Goal: Information Seeking & Learning: Learn about a topic

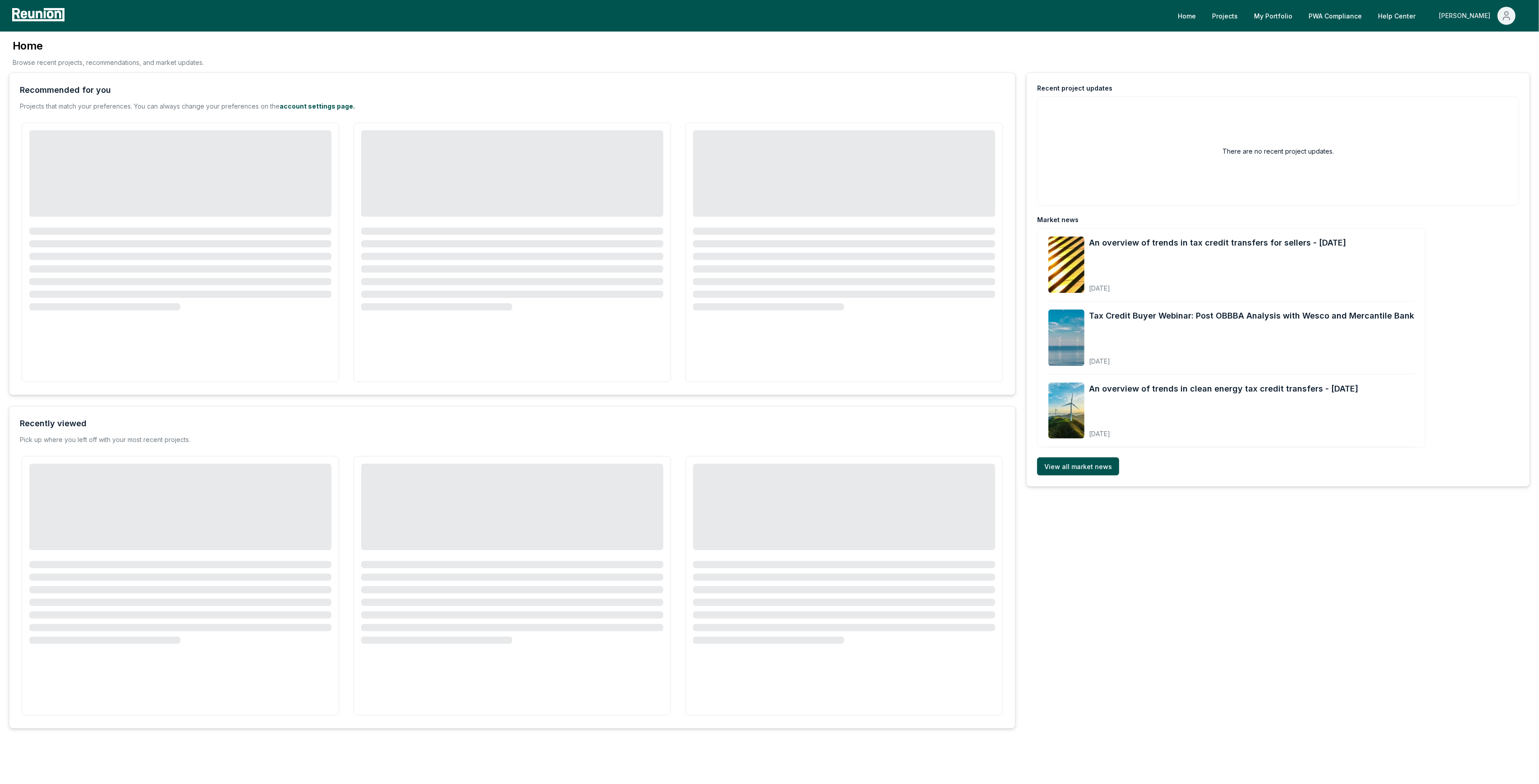
click at [1481, 20] on div "[PERSON_NAME]" at bounding box center [1467, 16] width 55 height 18
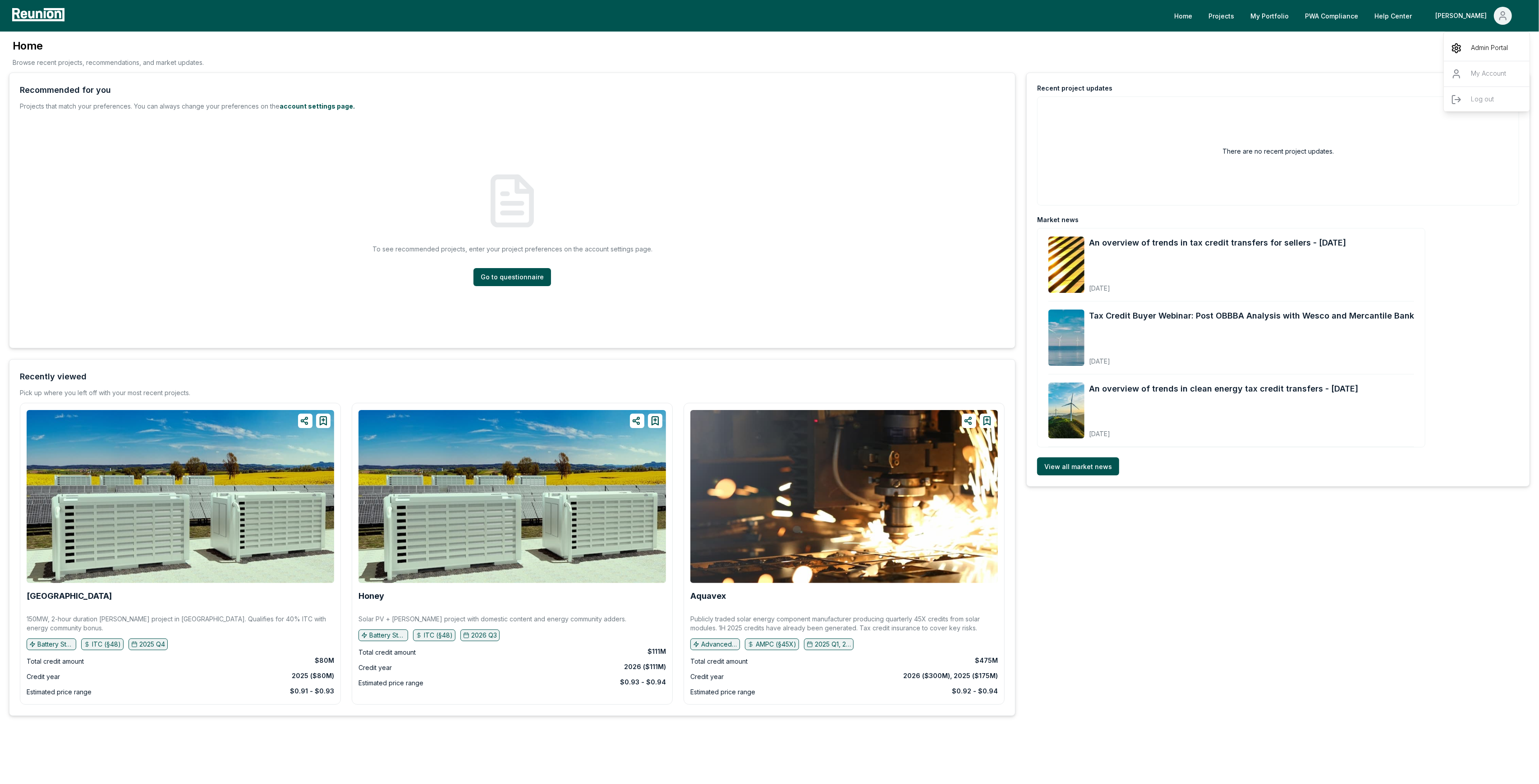
click at [1476, 47] on p "Admin Portal" at bounding box center [1488, 48] width 37 height 11
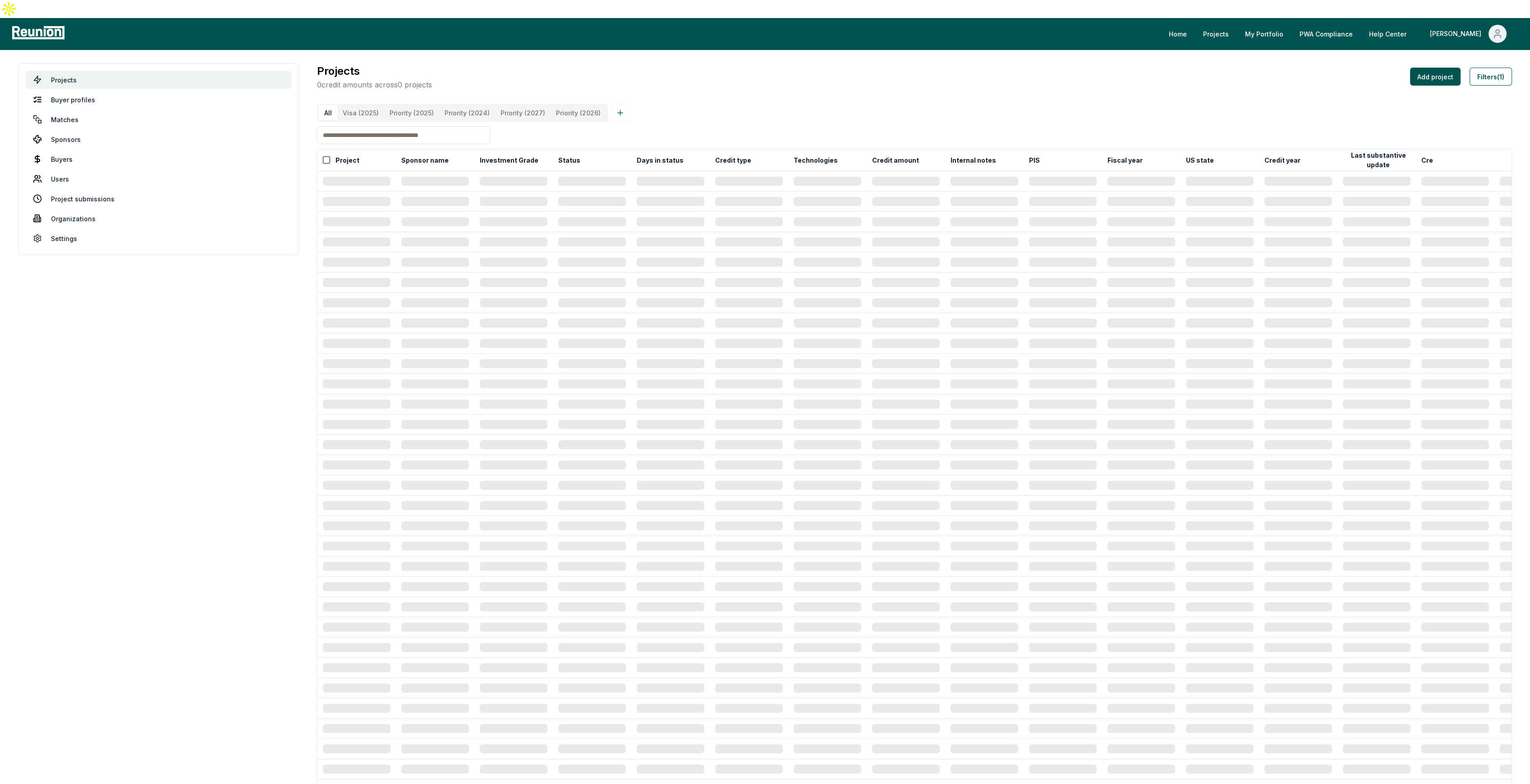
click at [419, 106] on \(2025\) "Priority (2025)" at bounding box center [412, 113] width 55 height 15
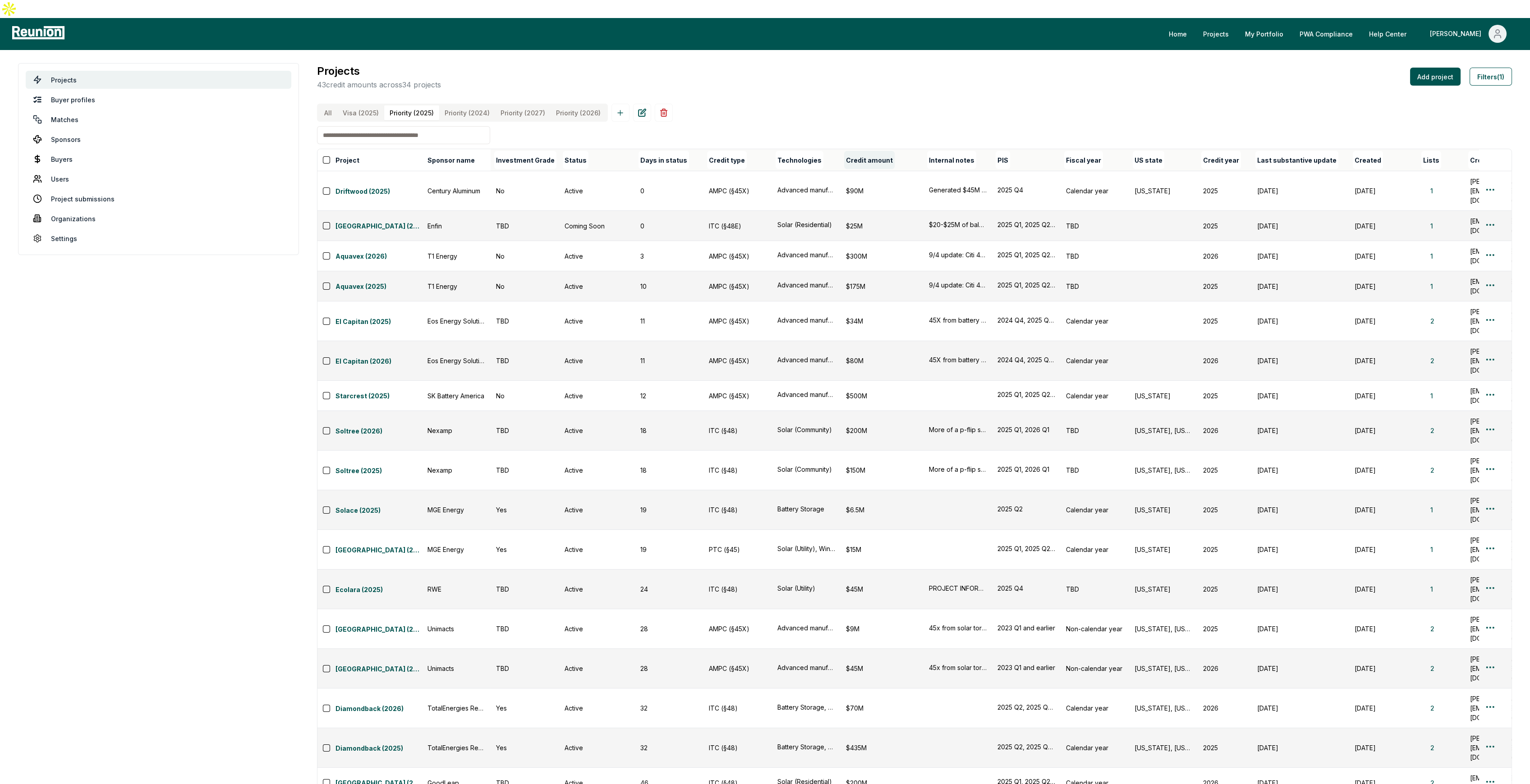
click at [882, 151] on button "Credit amount" at bounding box center [868, 160] width 51 height 18
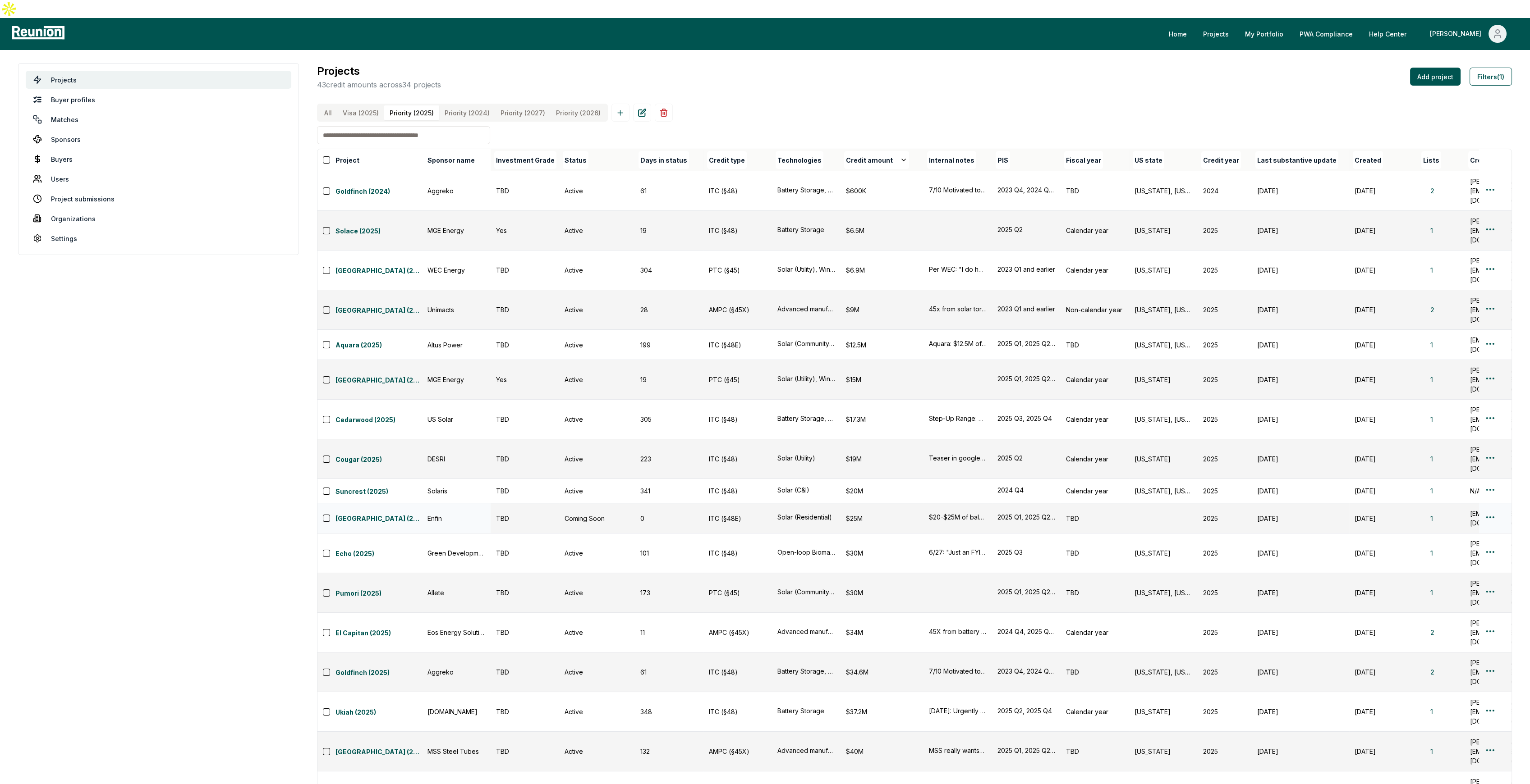
click at [865, 514] on div "$25M" at bounding box center [881, 519] width 72 height 10
click at [863, 486] on div "$20M" at bounding box center [881, 491] width 72 height 10
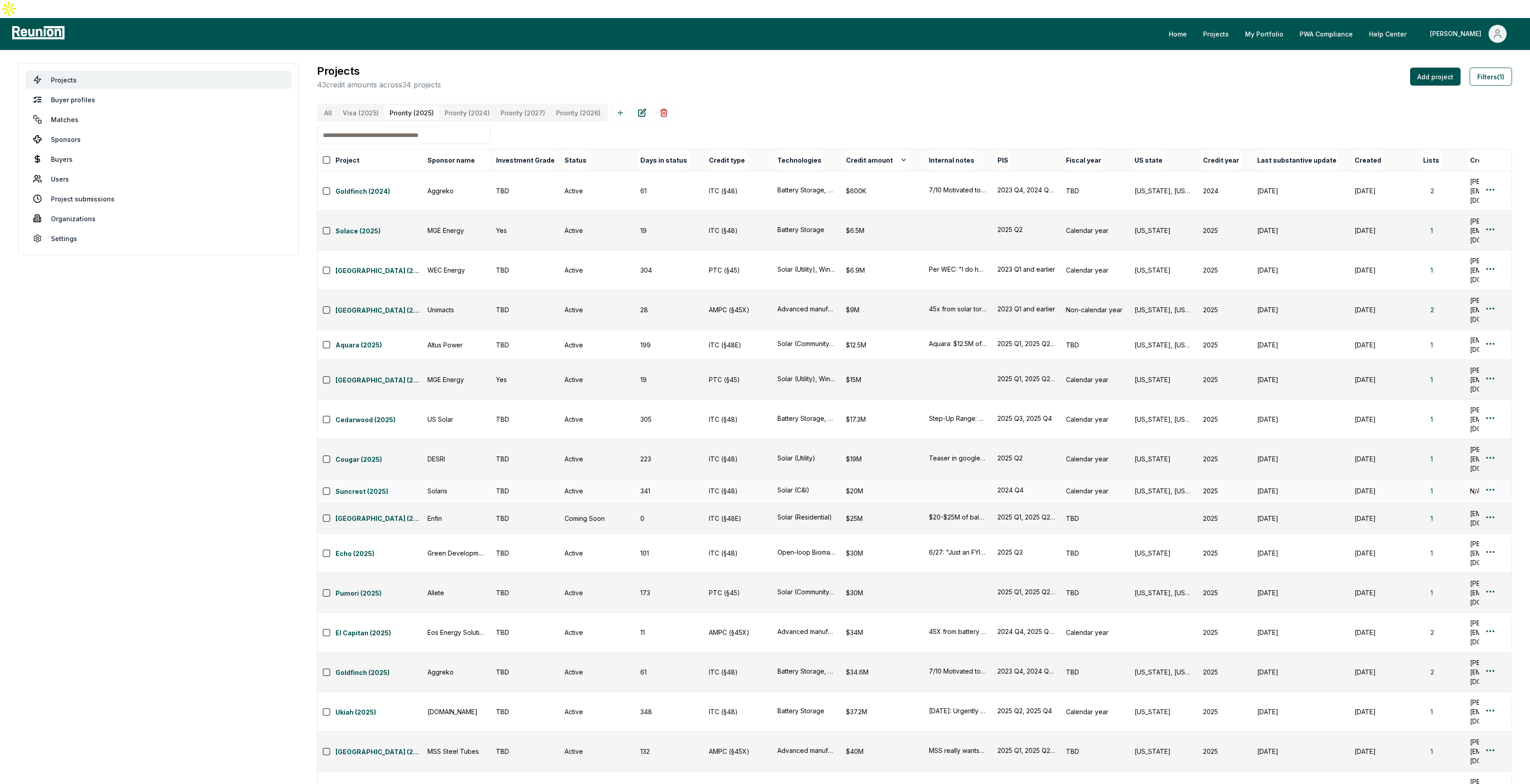
click at [863, 486] on div "$20M" at bounding box center [881, 491] width 72 height 10
click at [862, 486] on div "$20M" at bounding box center [881, 491] width 72 height 10
click at [861, 486] on div "$20M" at bounding box center [881, 491] width 72 height 10
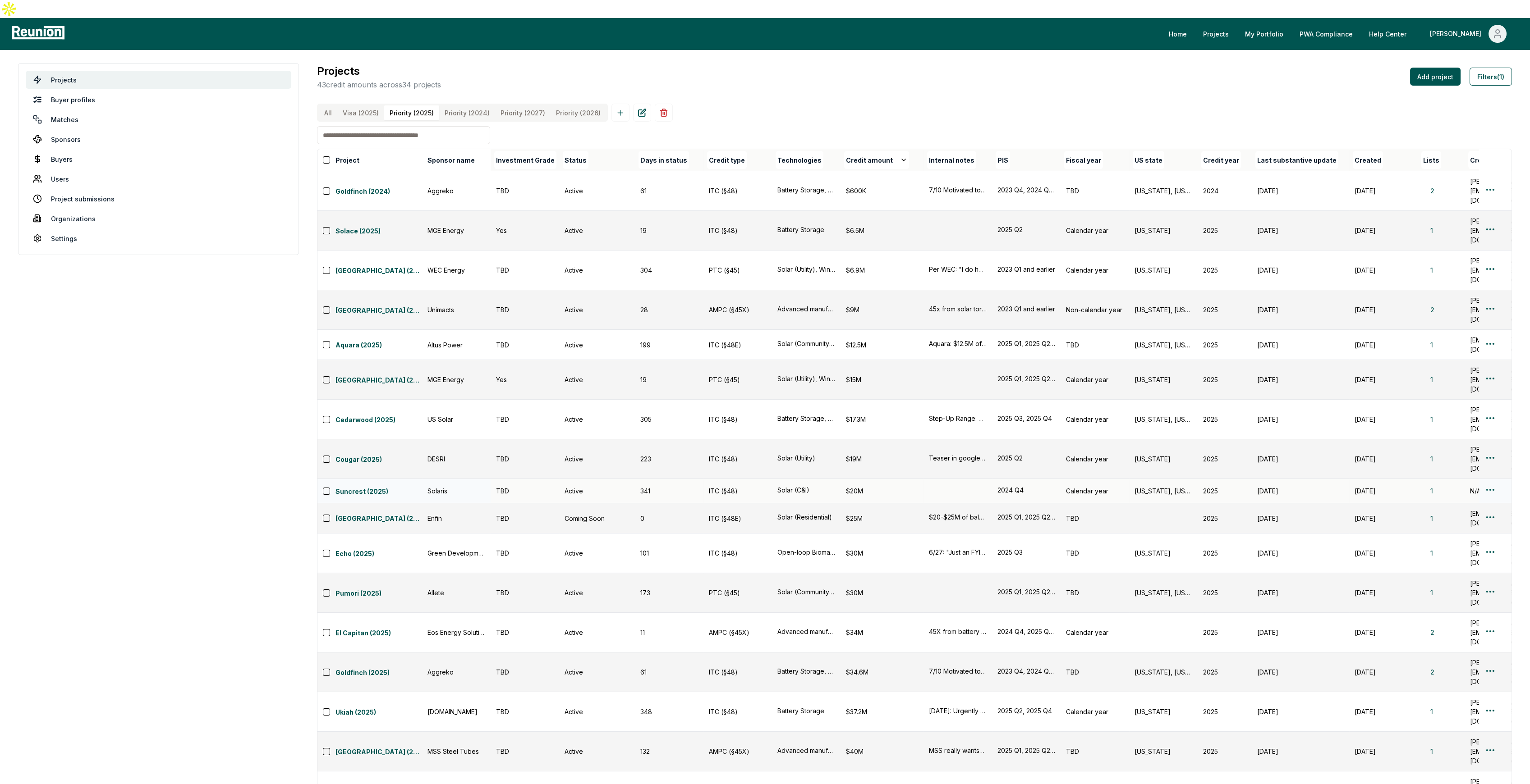
click at [861, 486] on div "$20M" at bounding box center [881, 491] width 72 height 10
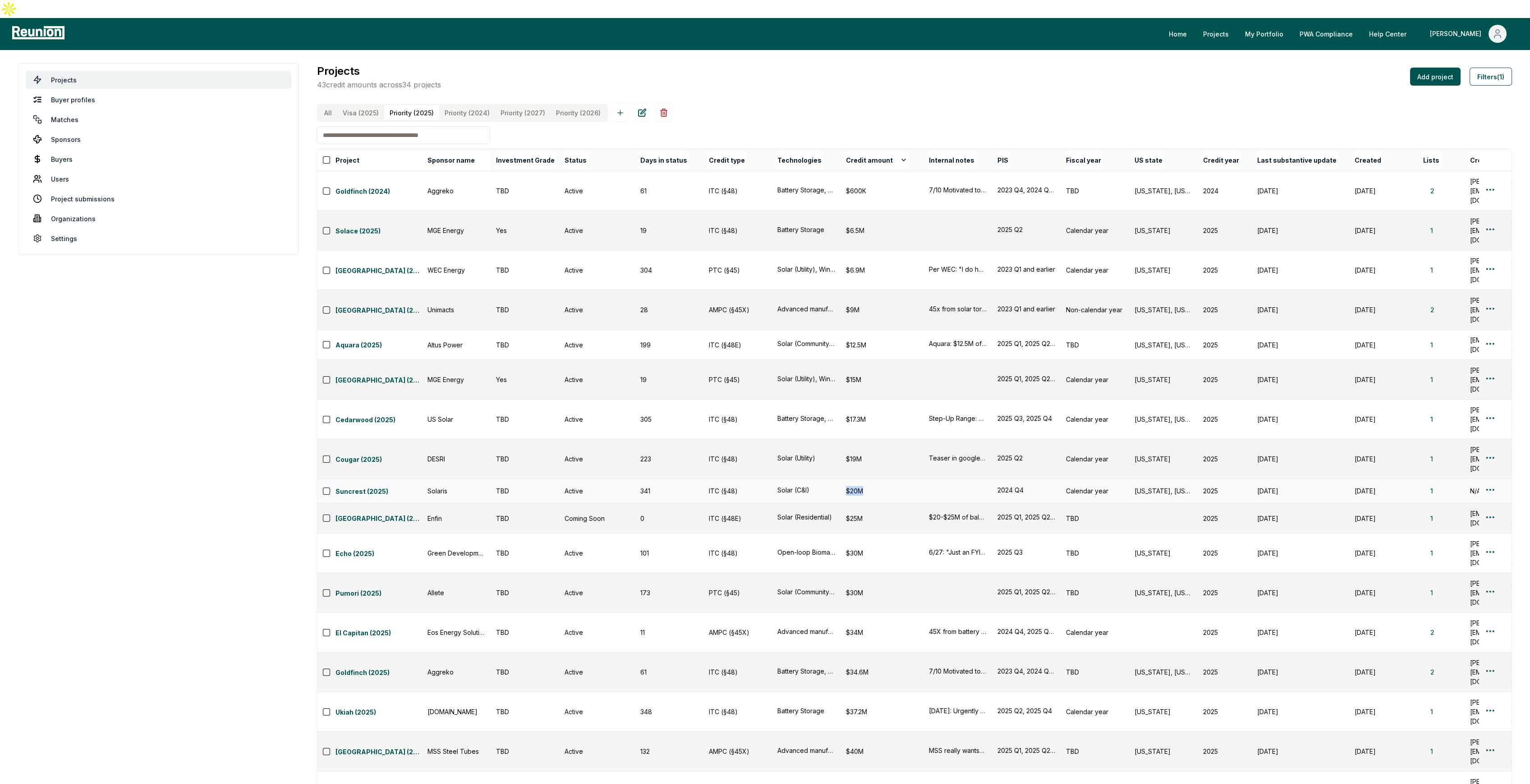
click at [861, 486] on div "$20M" at bounding box center [881, 491] width 72 height 10
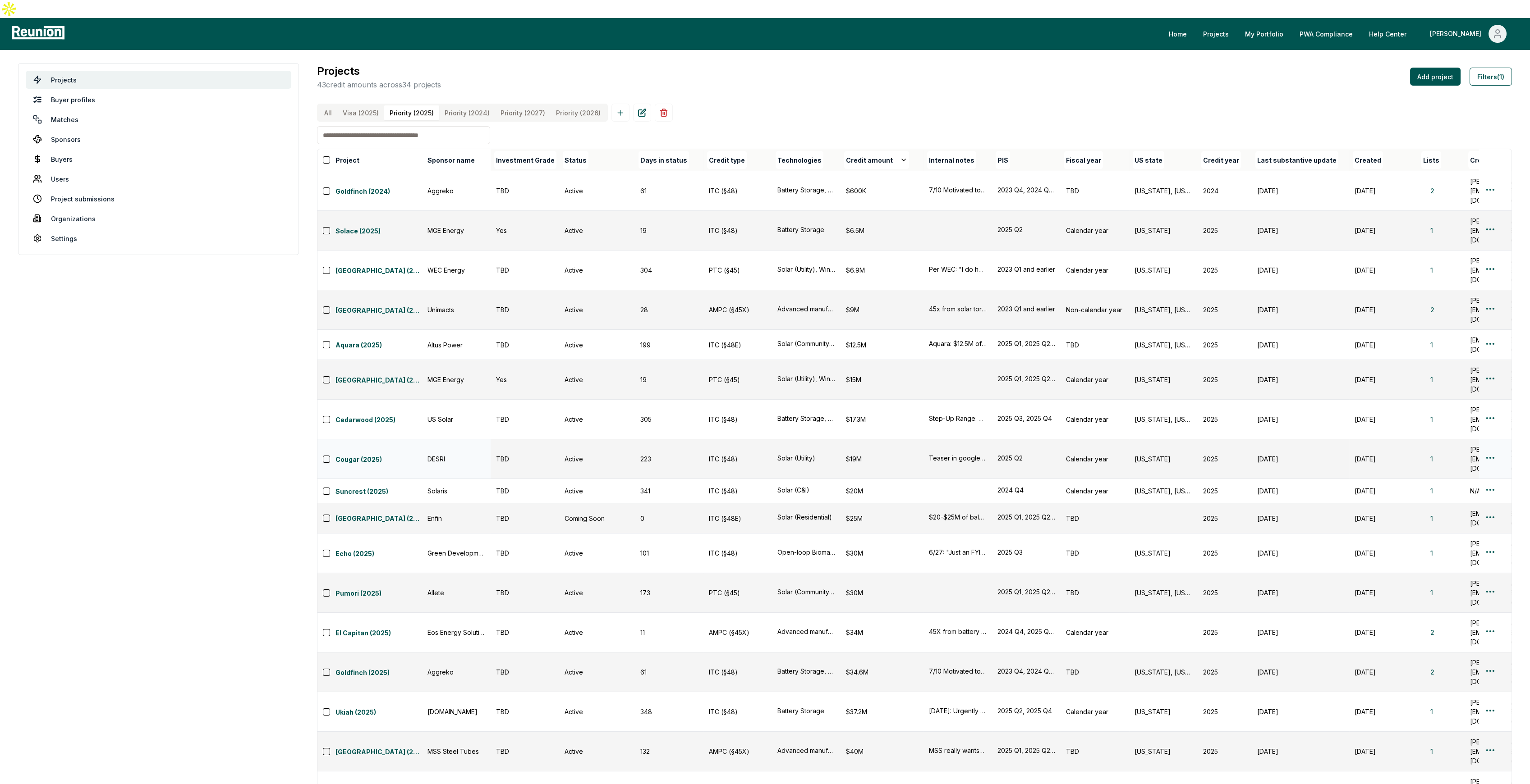
click at [851, 454] on div "$19M" at bounding box center [881, 459] width 72 height 10
click at [852, 415] on div "$17.3M" at bounding box center [881, 420] width 72 height 10
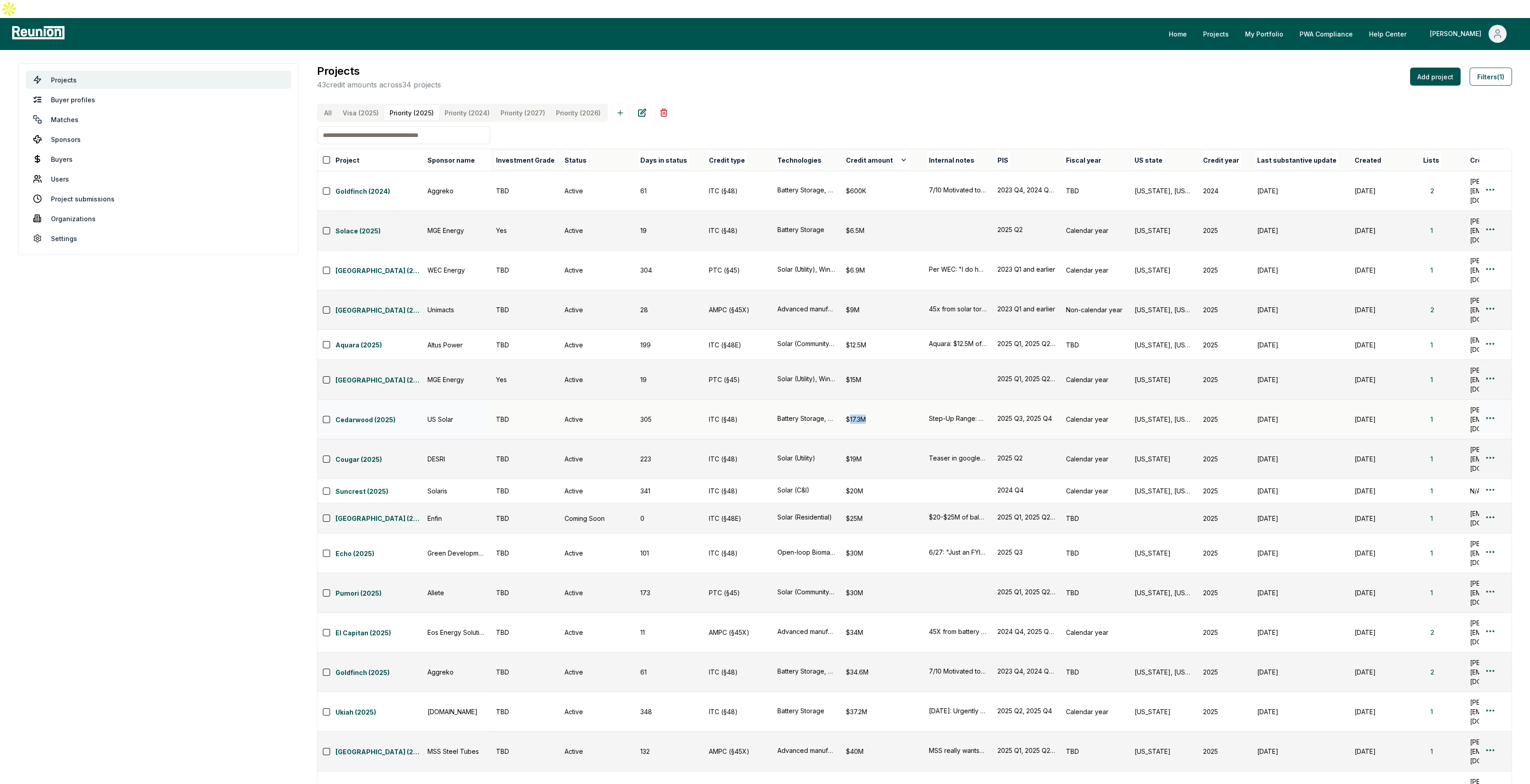
click at [852, 415] on div "$17.3M" at bounding box center [881, 420] width 72 height 10
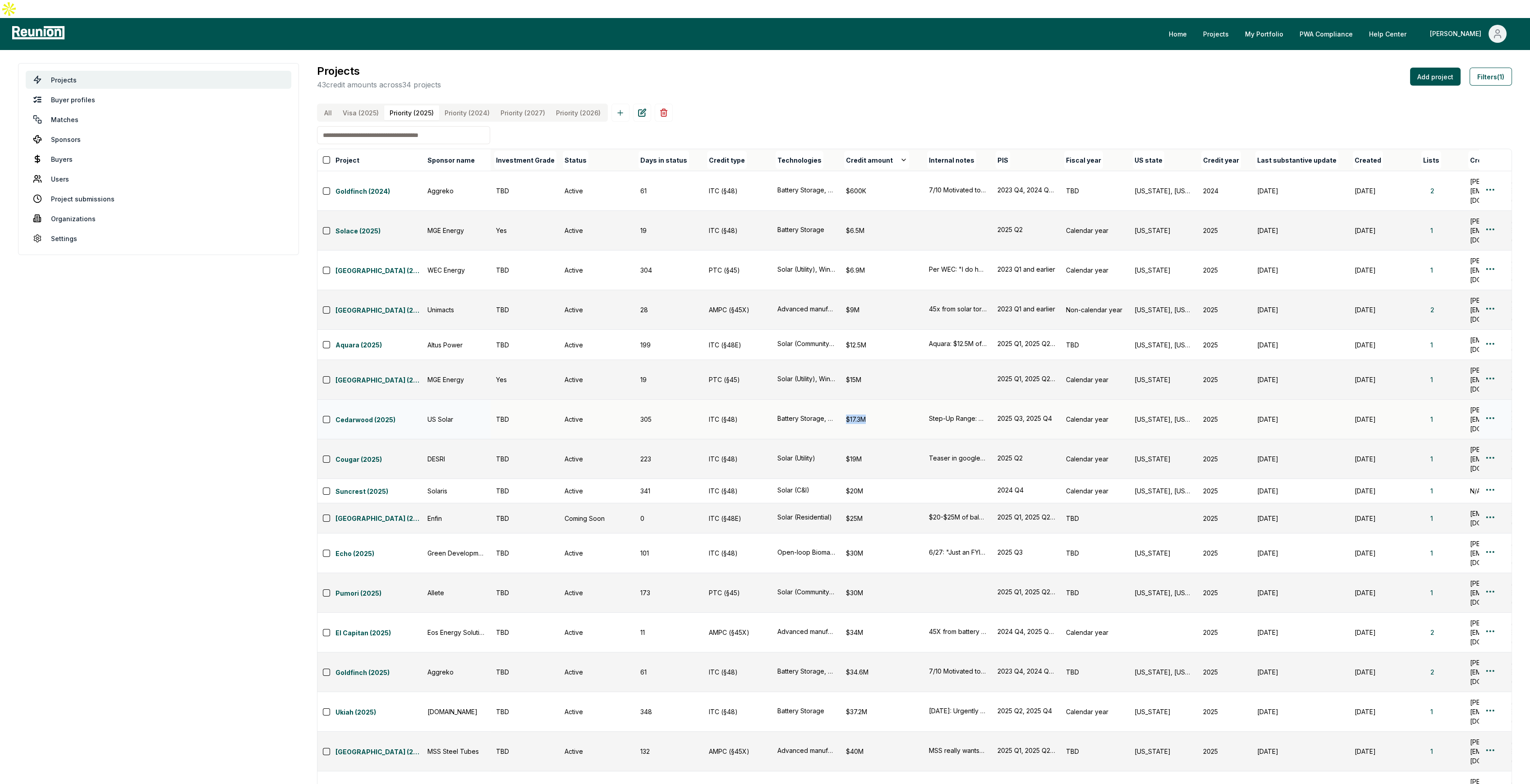
click at [852, 415] on div "$17.3M" at bounding box center [881, 420] width 72 height 10
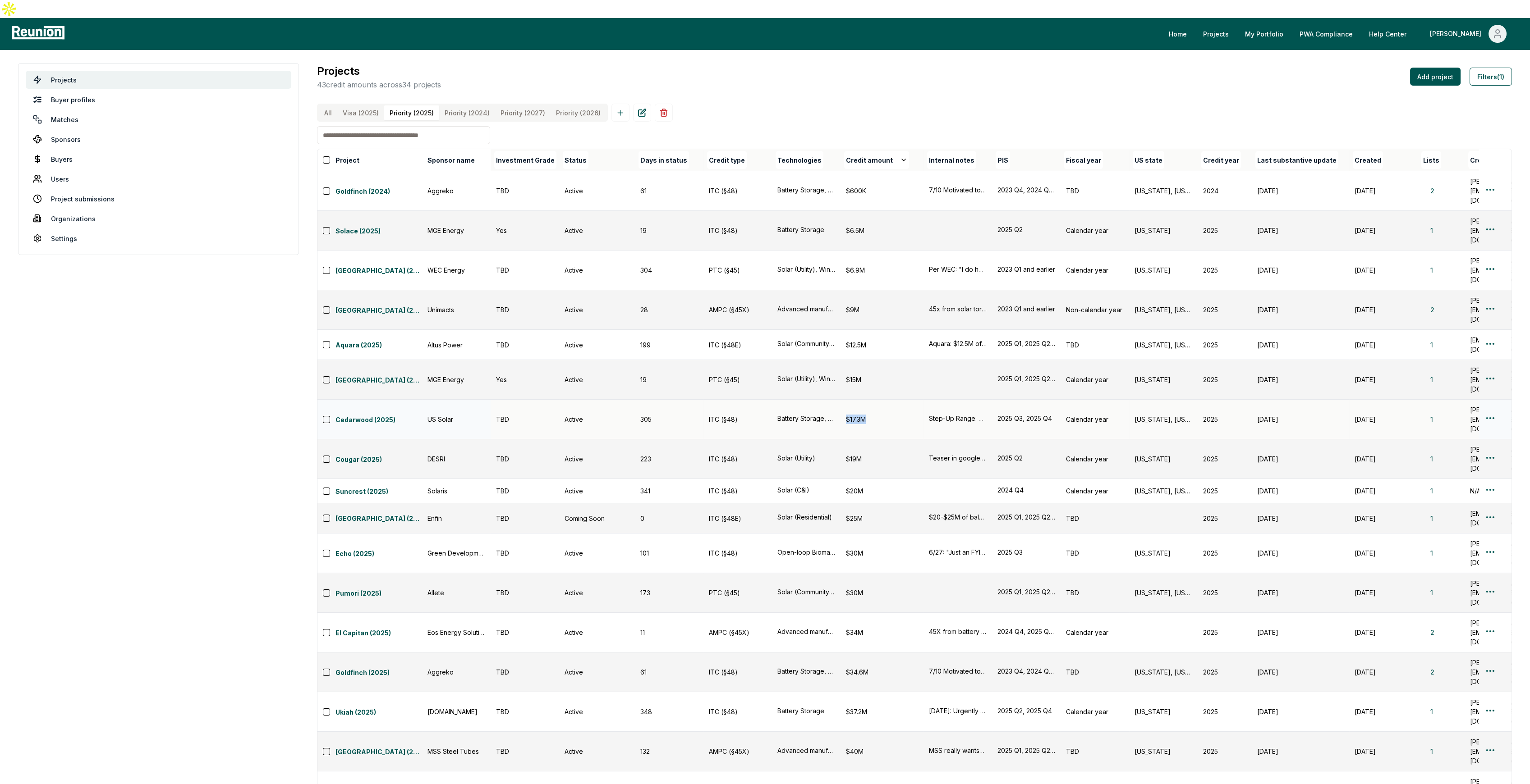
click at [852, 415] on div "$17.3M" at bounding box center [881, 420] width 72 height 10
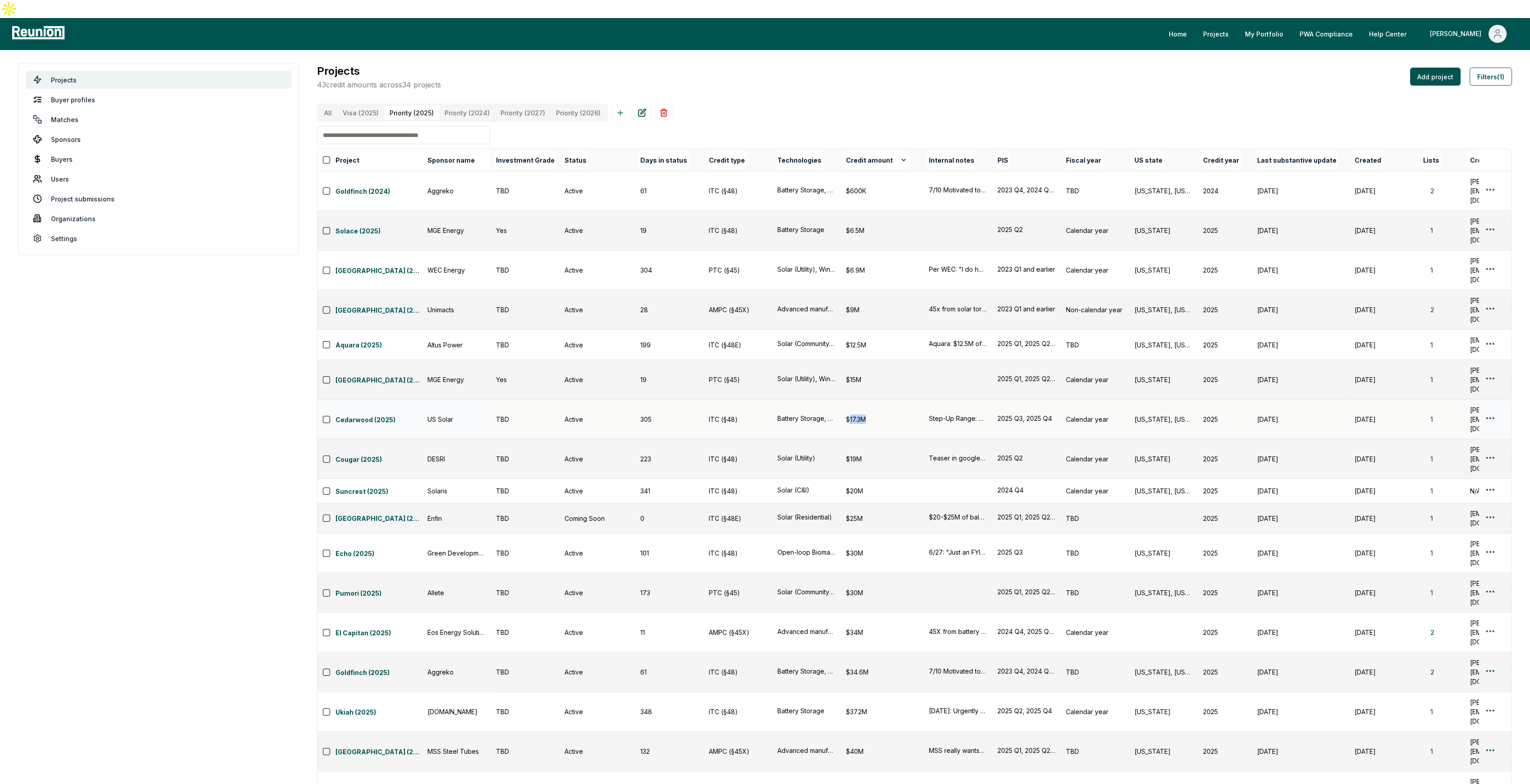
click at [852, 415] on div "$17.3M" at bounding box center [881, 420] width 72 height 10
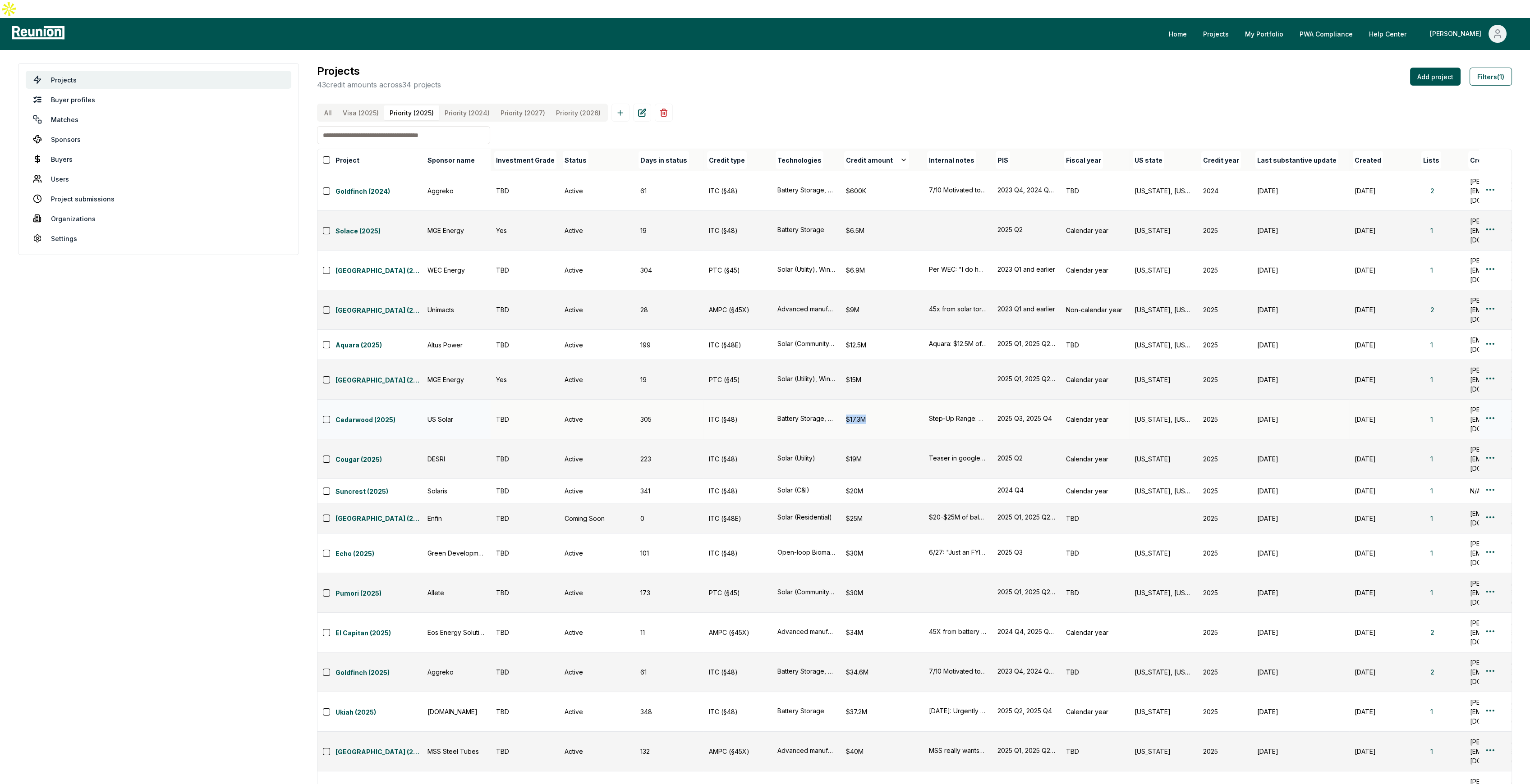
click at [852, 415] on div "$17.3M" at bounding box center [881, 420] width 72 height 10
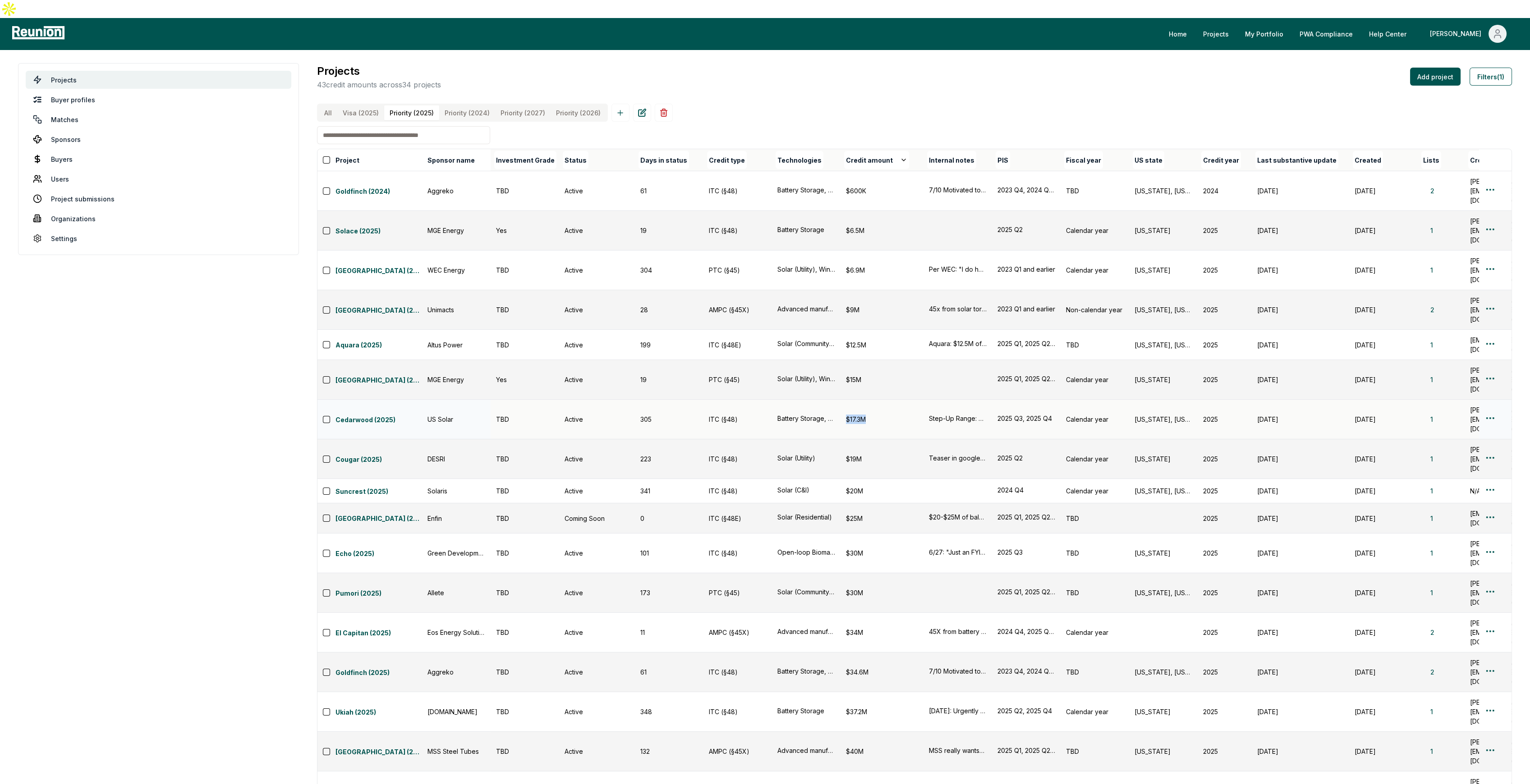
click at [852, 415] on div "$17.3M" at bounding box center [881, 420] width 72 height 10
click at [852, 375] on div "$15M" at bounding box center [881, 380] width 72 height 10
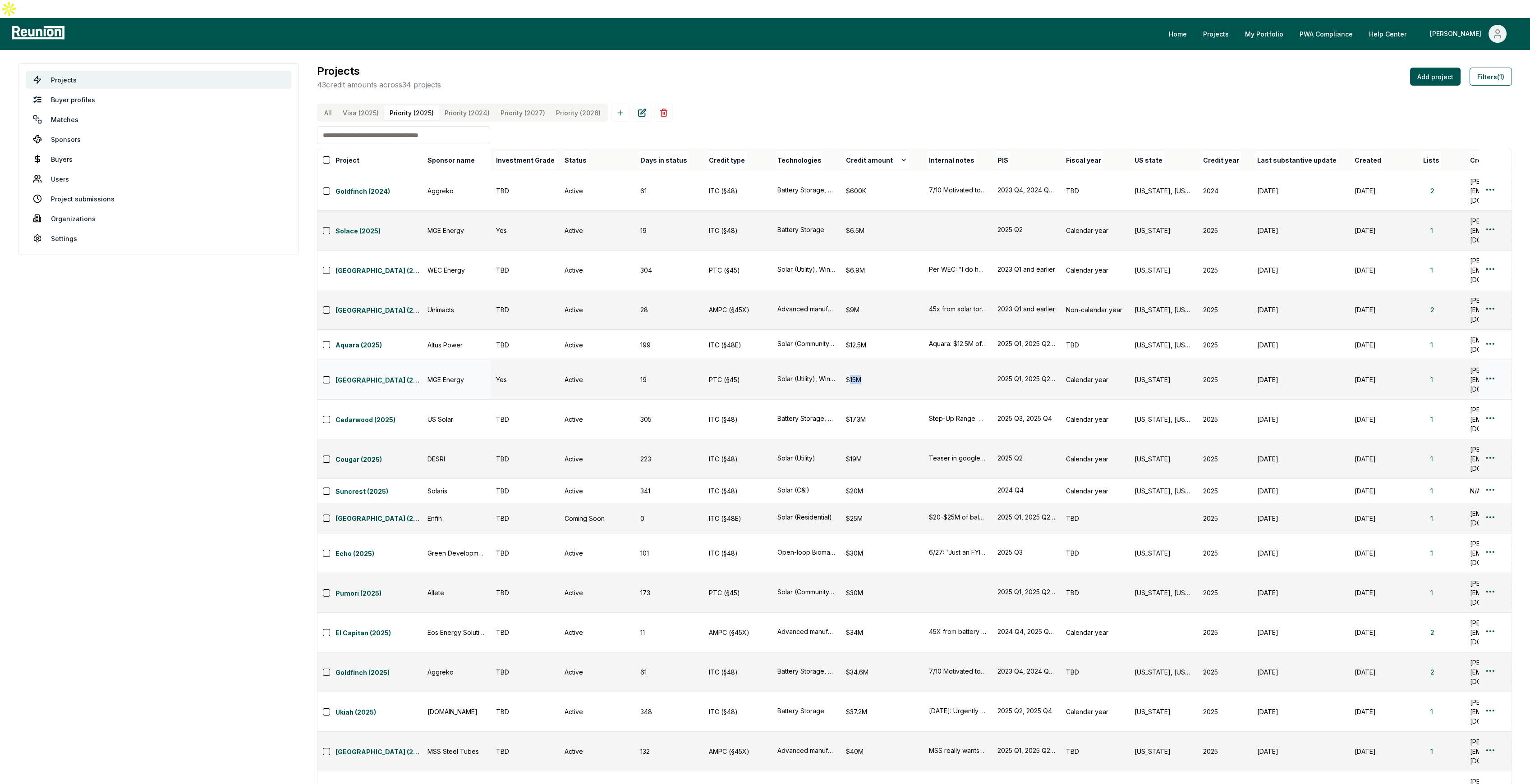
click at [852, 375] on div "$15M" at bounding box center [881, 380] width 72 height 10
click at [854, 415] on div "$17.3M" at bounding box center [881, 420] width 72 height 10
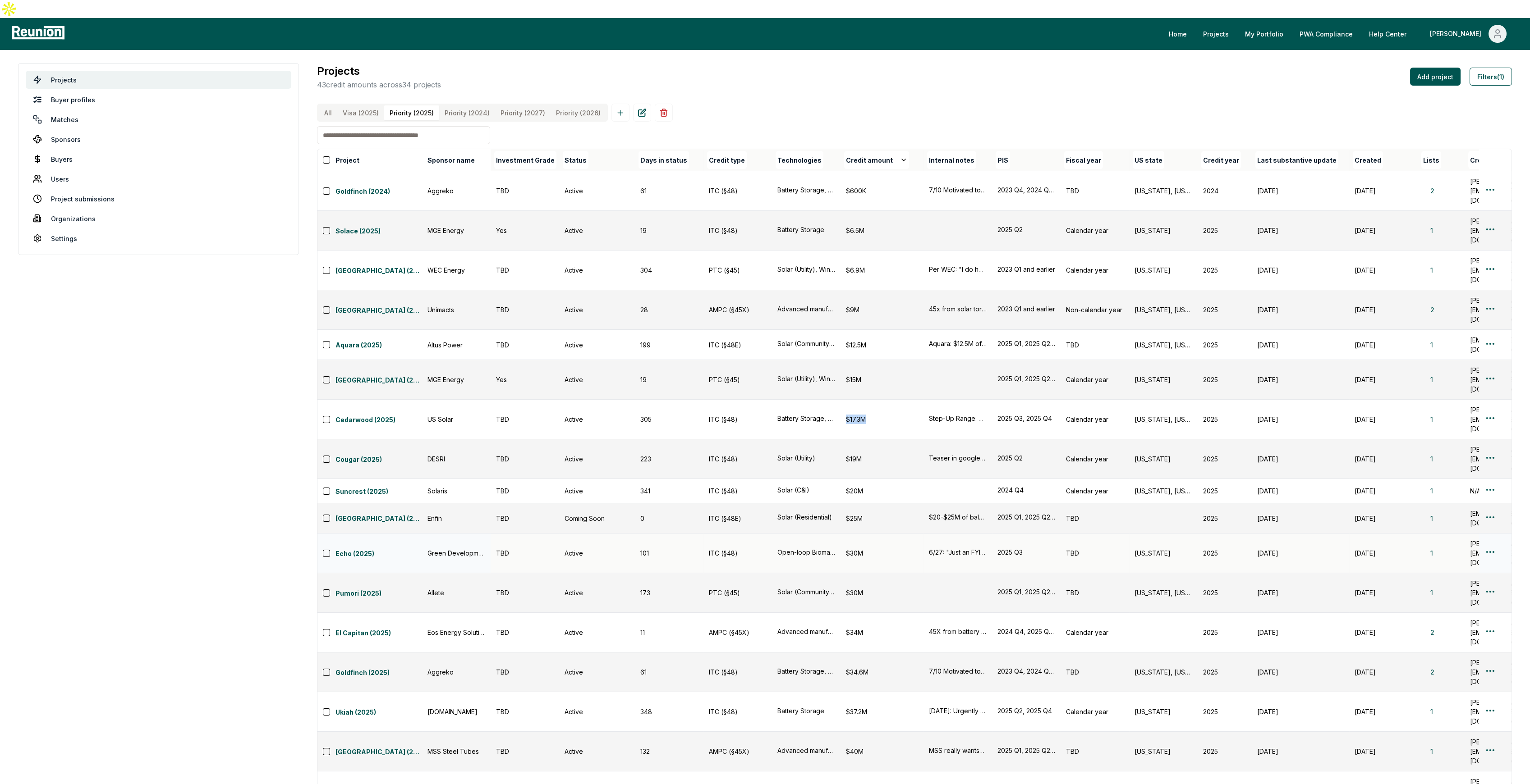
click at [855, 548] on div "$30M" at bounding box center [881, 553] width 72 height 10
click at [860, 588] on div "$30M" at bounding box center [881, 593] width 72 height 10
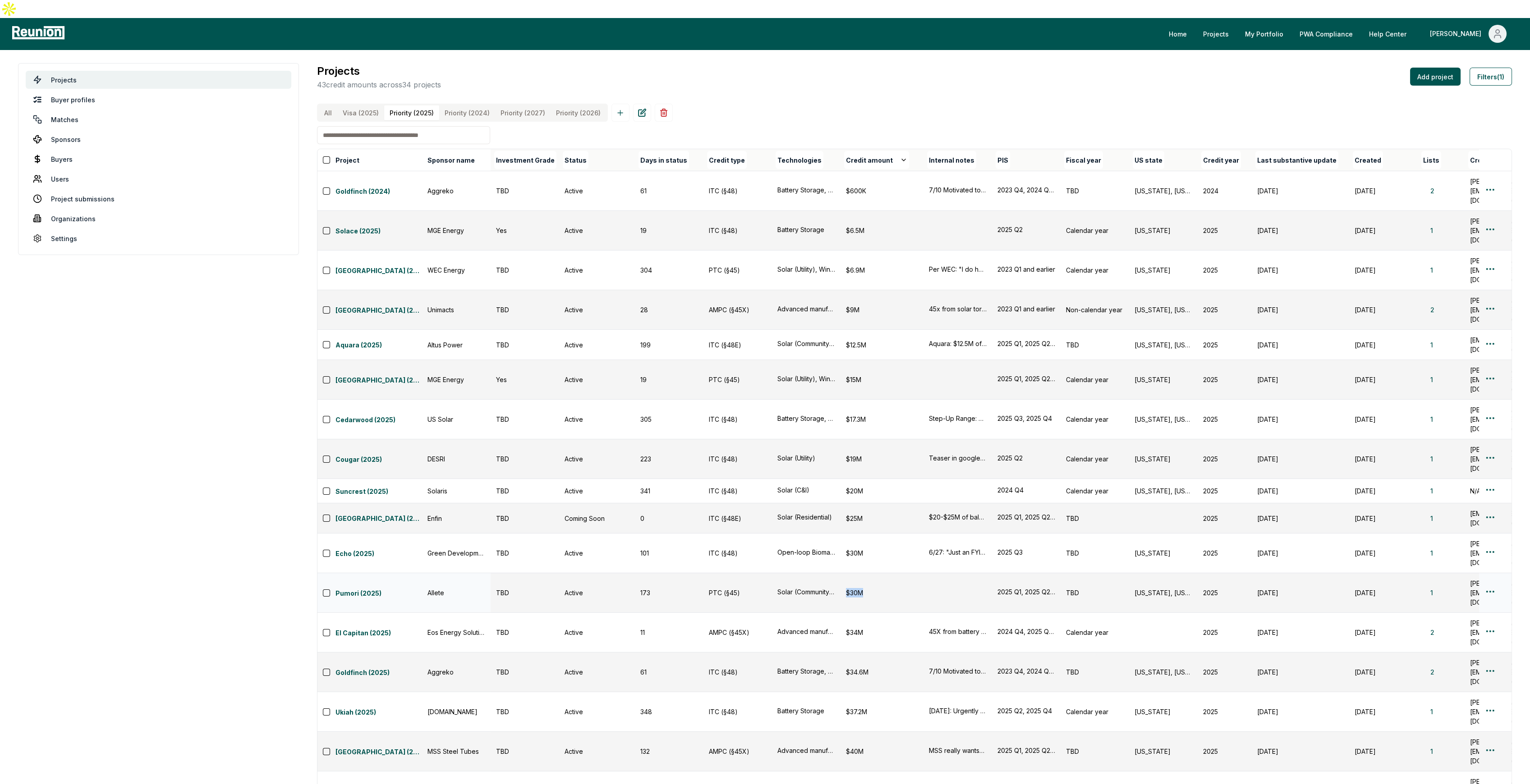
click at [860, 588] on div "$30M" at bounding box center [881, 593] width 72 height 10
click at [856, 548] on div "$30M" at bounding box center [881, 553] width 72 height 10
click at [862, 588] on div "$30M" at bounding box center [881, 593] width 72 height 10
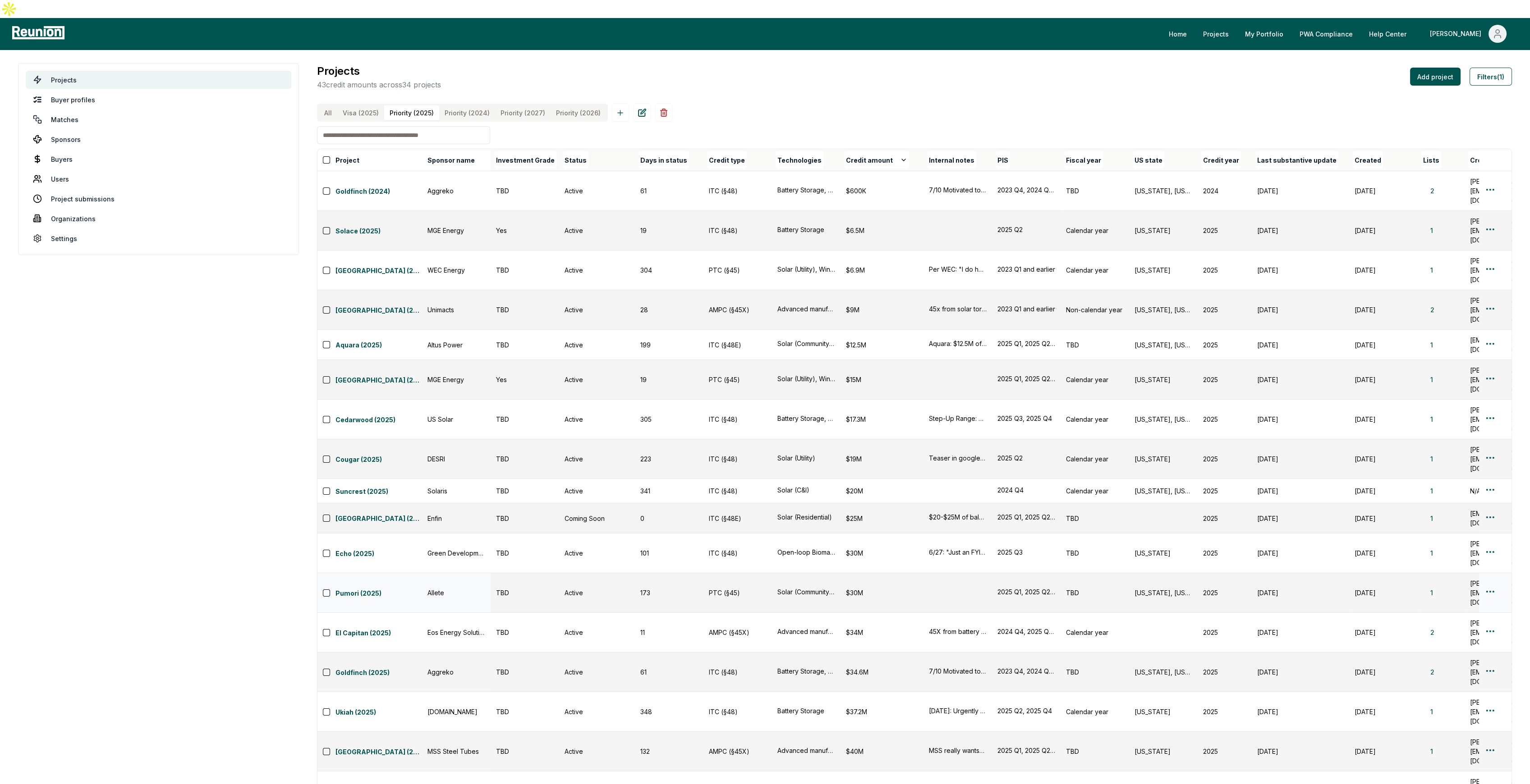
click at [862, 588] on div "$30M" at bounding box center [881, 593] width 72 height 10
click at [860, 504] on td "$25M" at bounding box center [882, 519] width 83 height 31
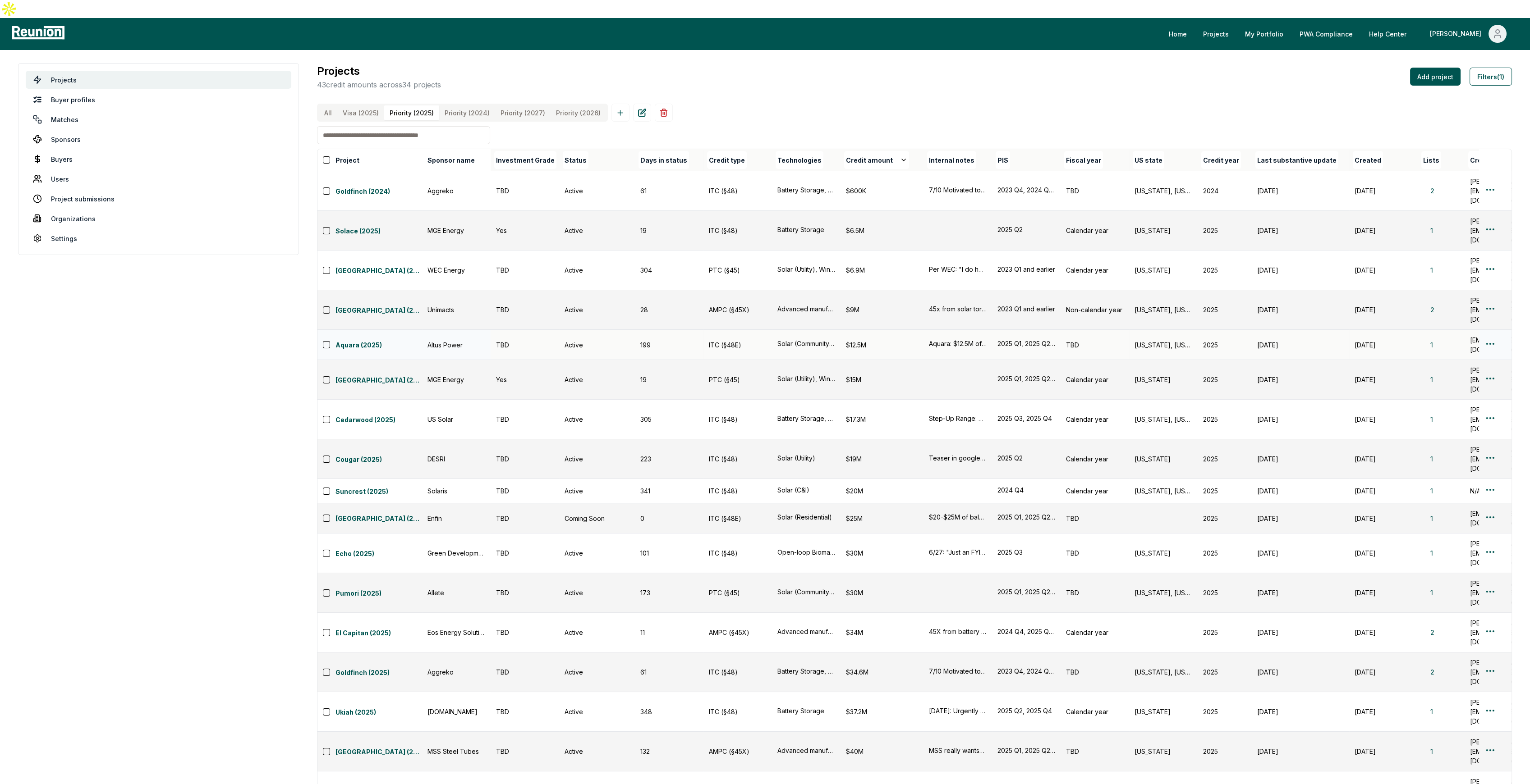
click at [859, 341] on div "$12.5M" at bounding box center [881, 345] width 72 height 10
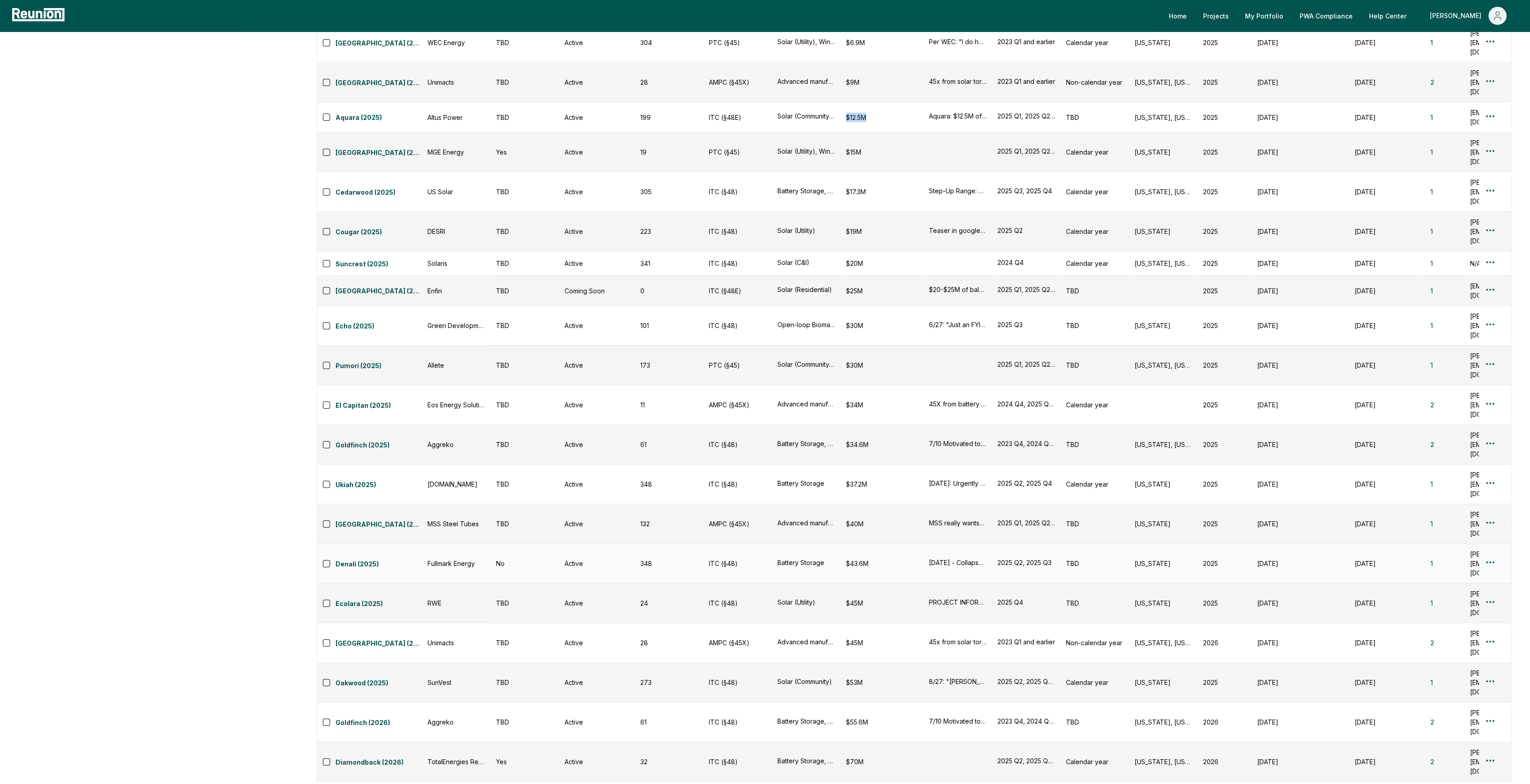
scroll to position [241, 0]
